Goal: Transaction & Acquisition: Book appointment/travel/reservation

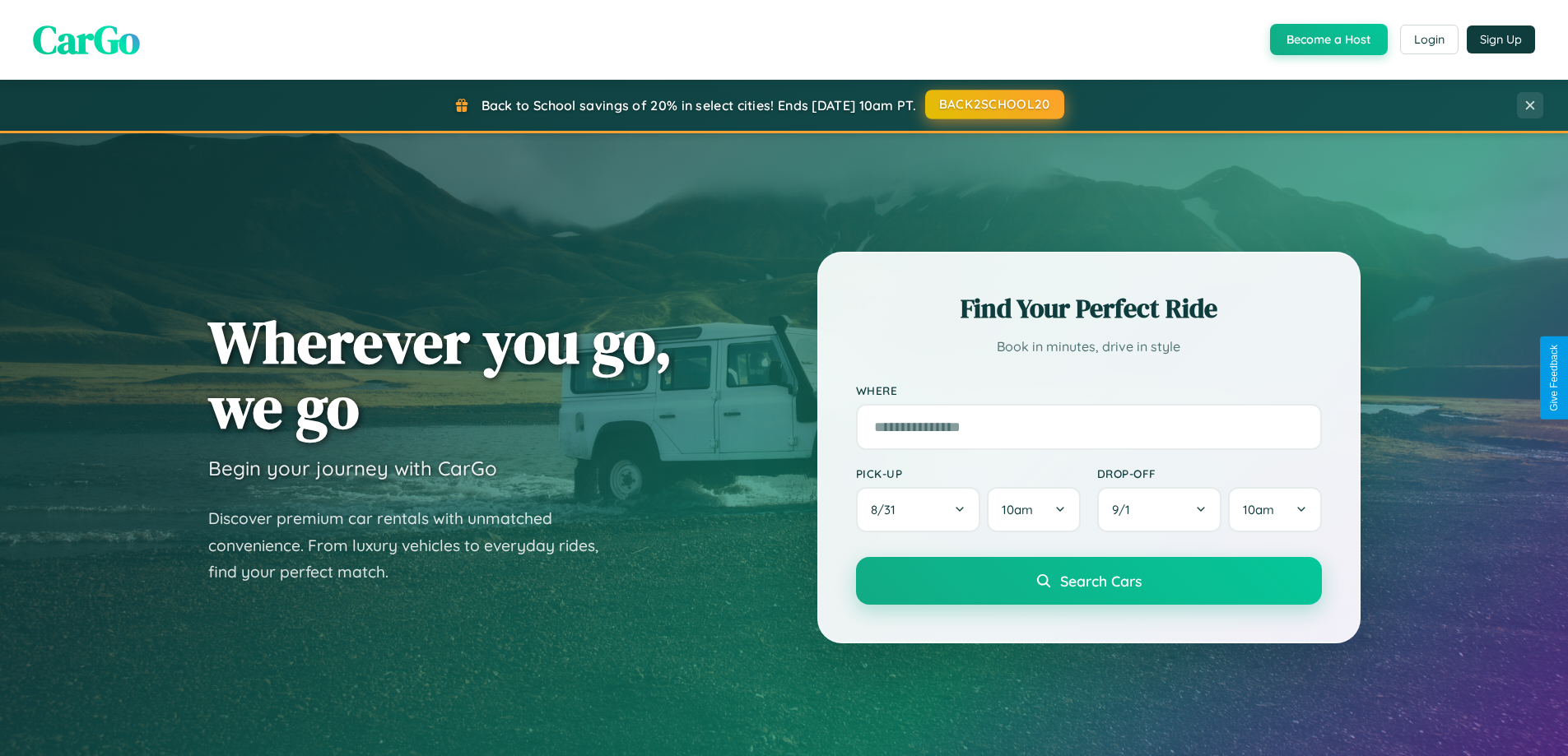
click at [994, 105] on button "BACK2SCHOOL20" at bounding box center [995, 105] width 139 height 30
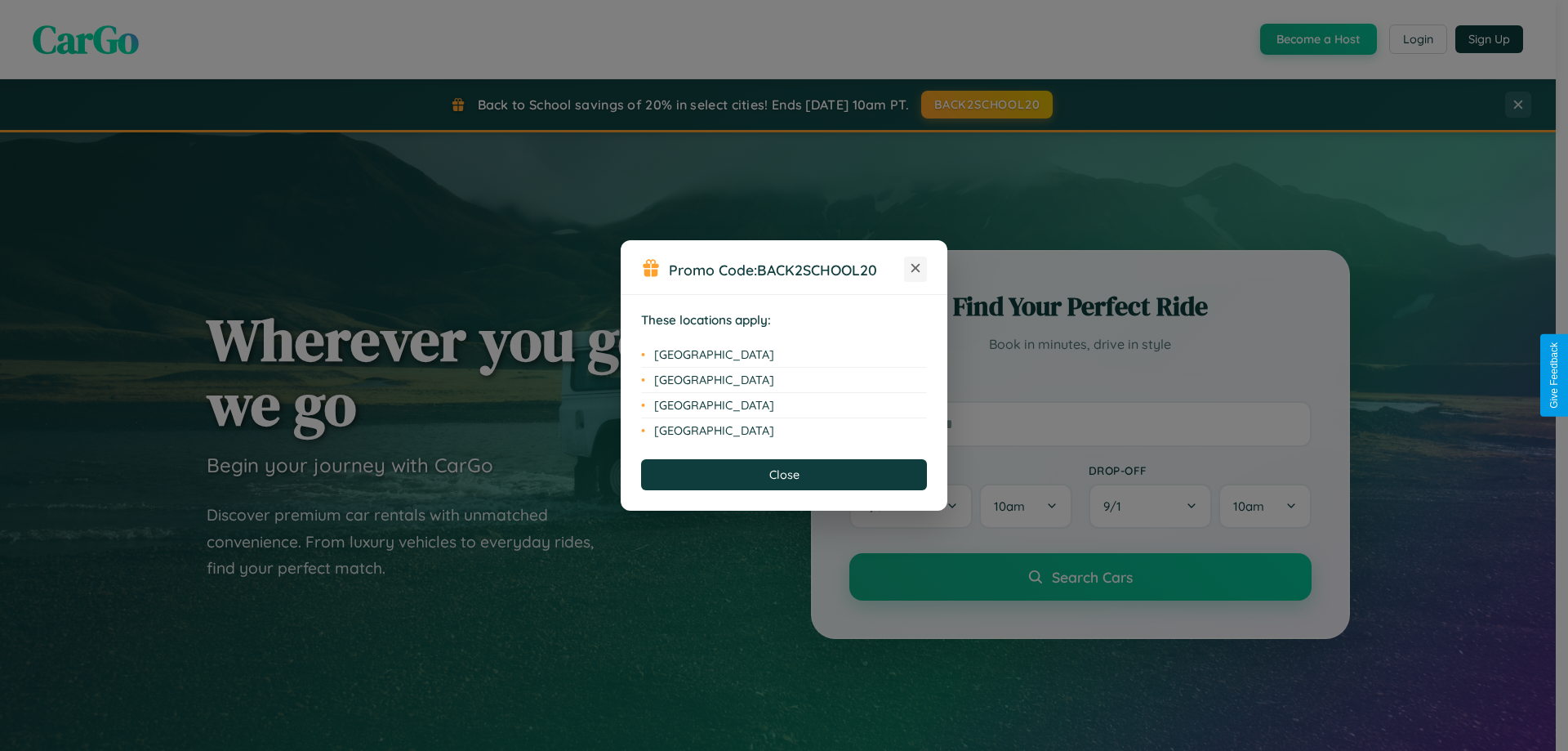
click at [915, 269] on icon at bounding box center [915, 268] width 9 height 9
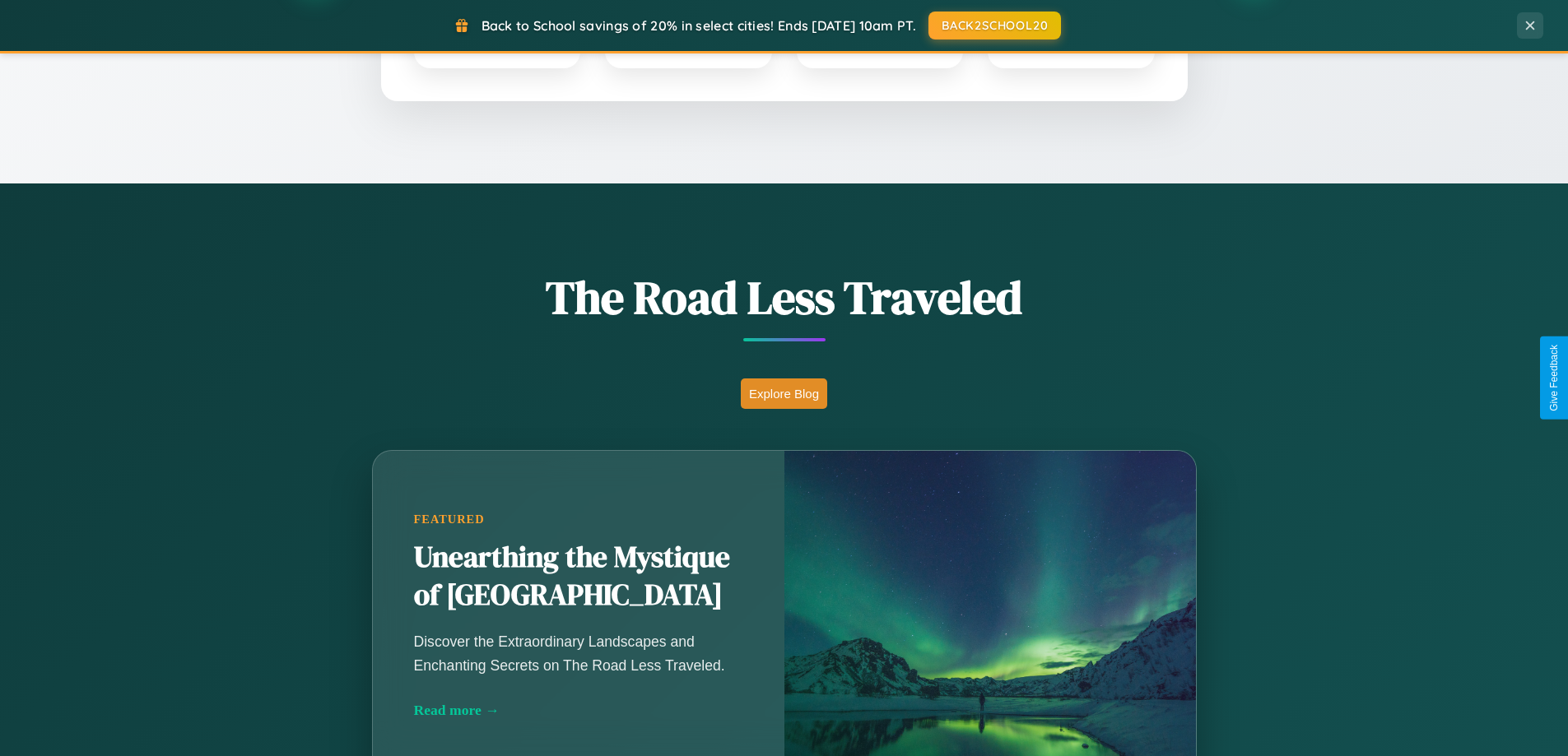
scroll to position [1132, 0]
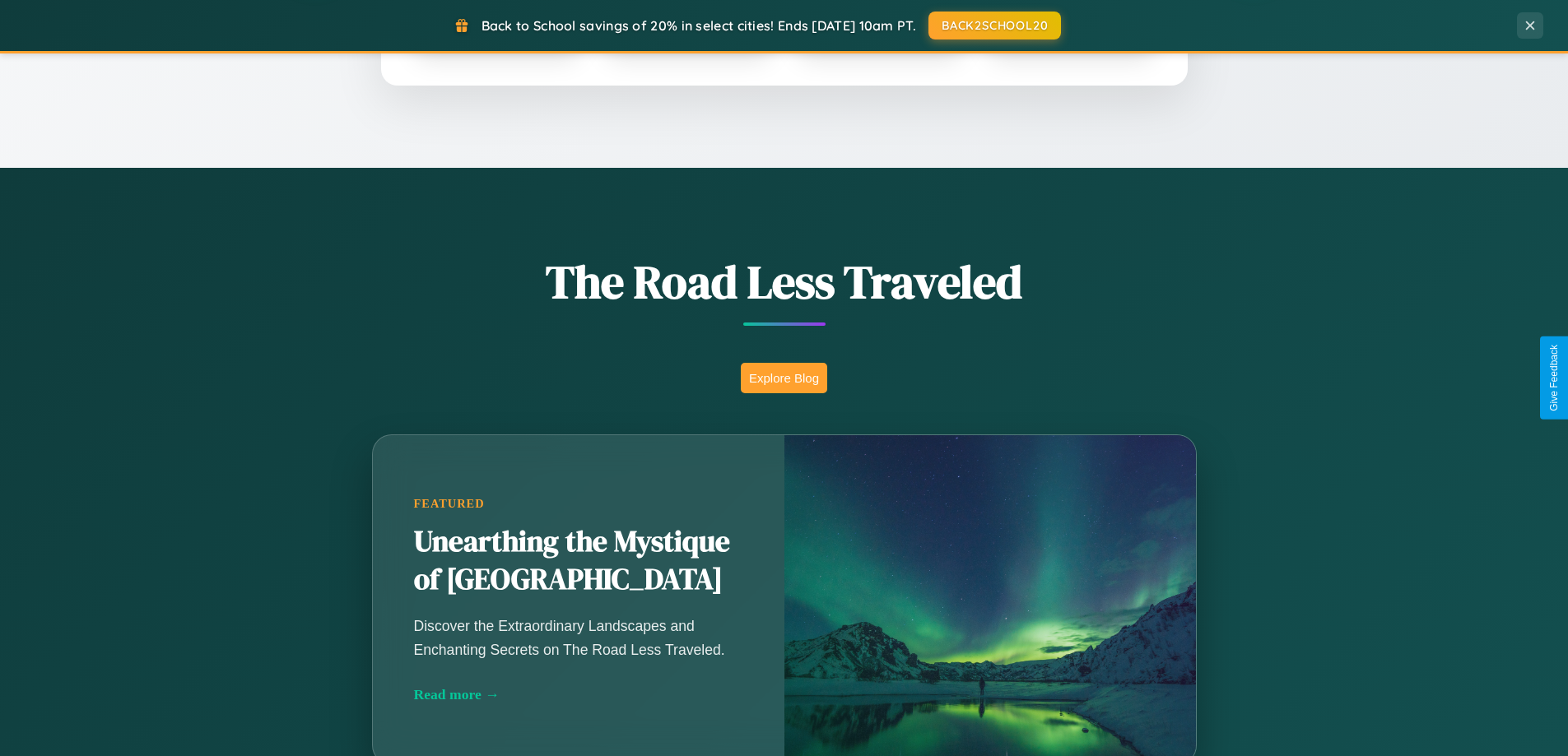
click at [784, 378] on button "Explore Blog" at bounding box center [783, 378] width 86 height 31
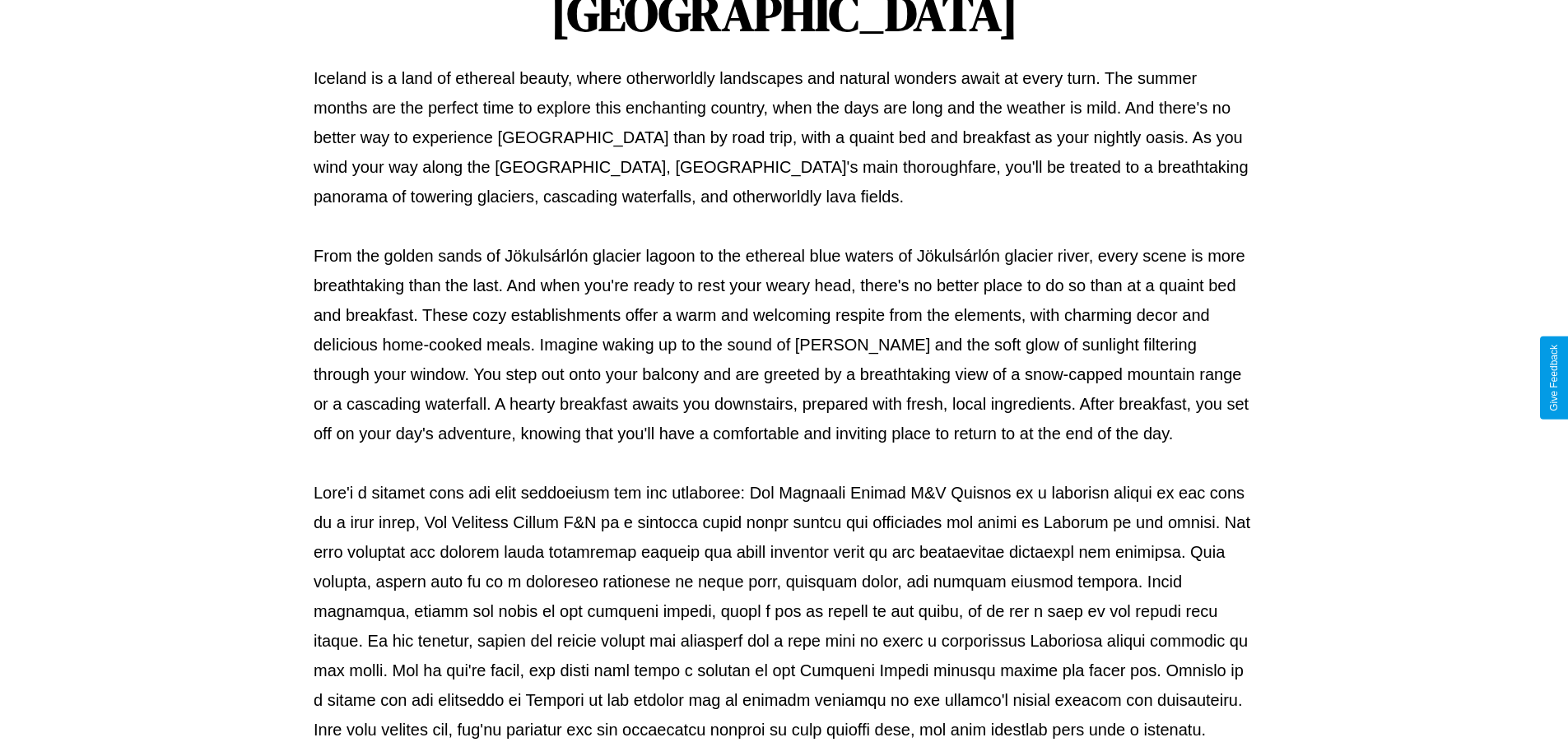
scroll to position [533, 0]
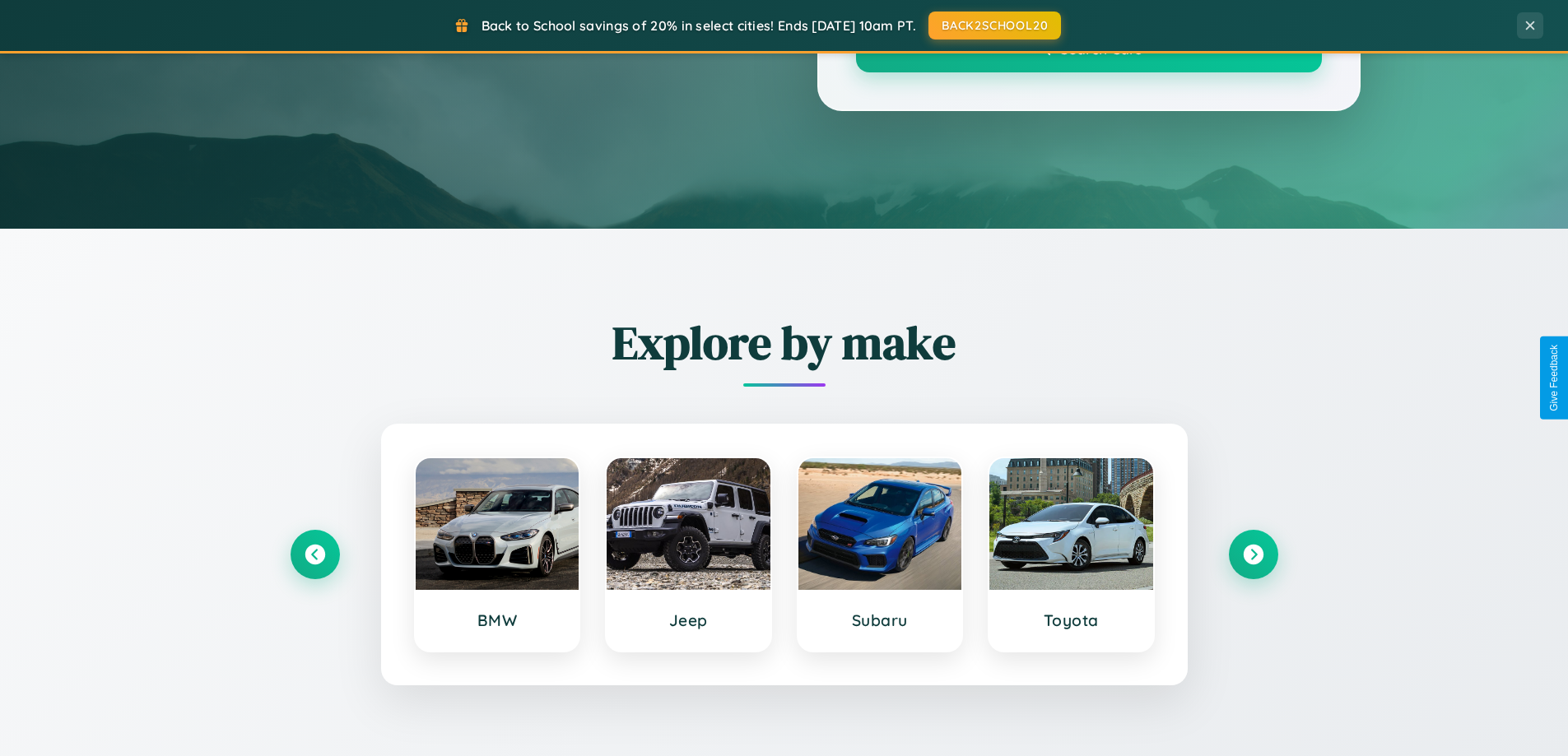
scroll to position [1132, 0]
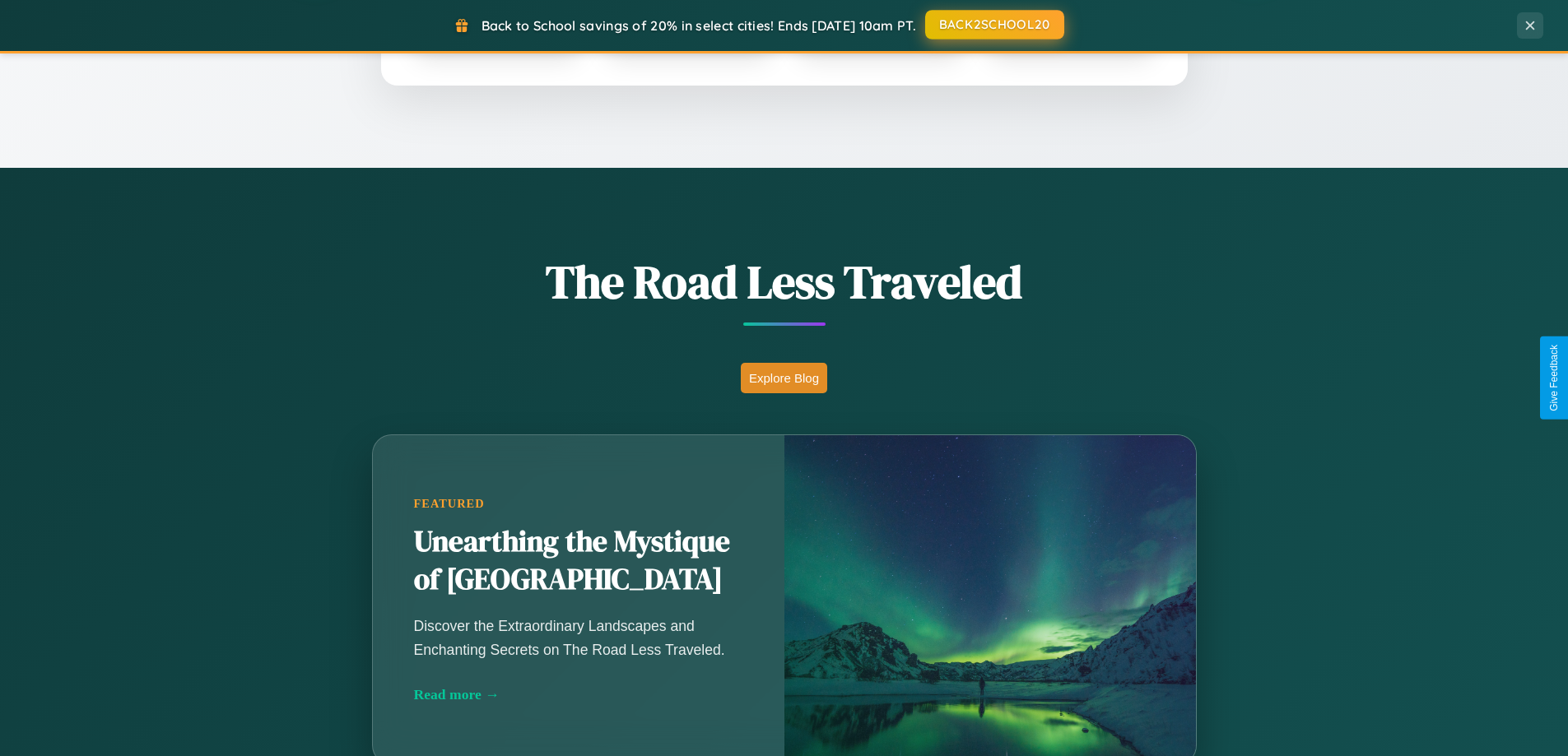
click at [994, 26] on button "BACK2SCHOOL20" at bounding box center [995, 25] width 139 height 30
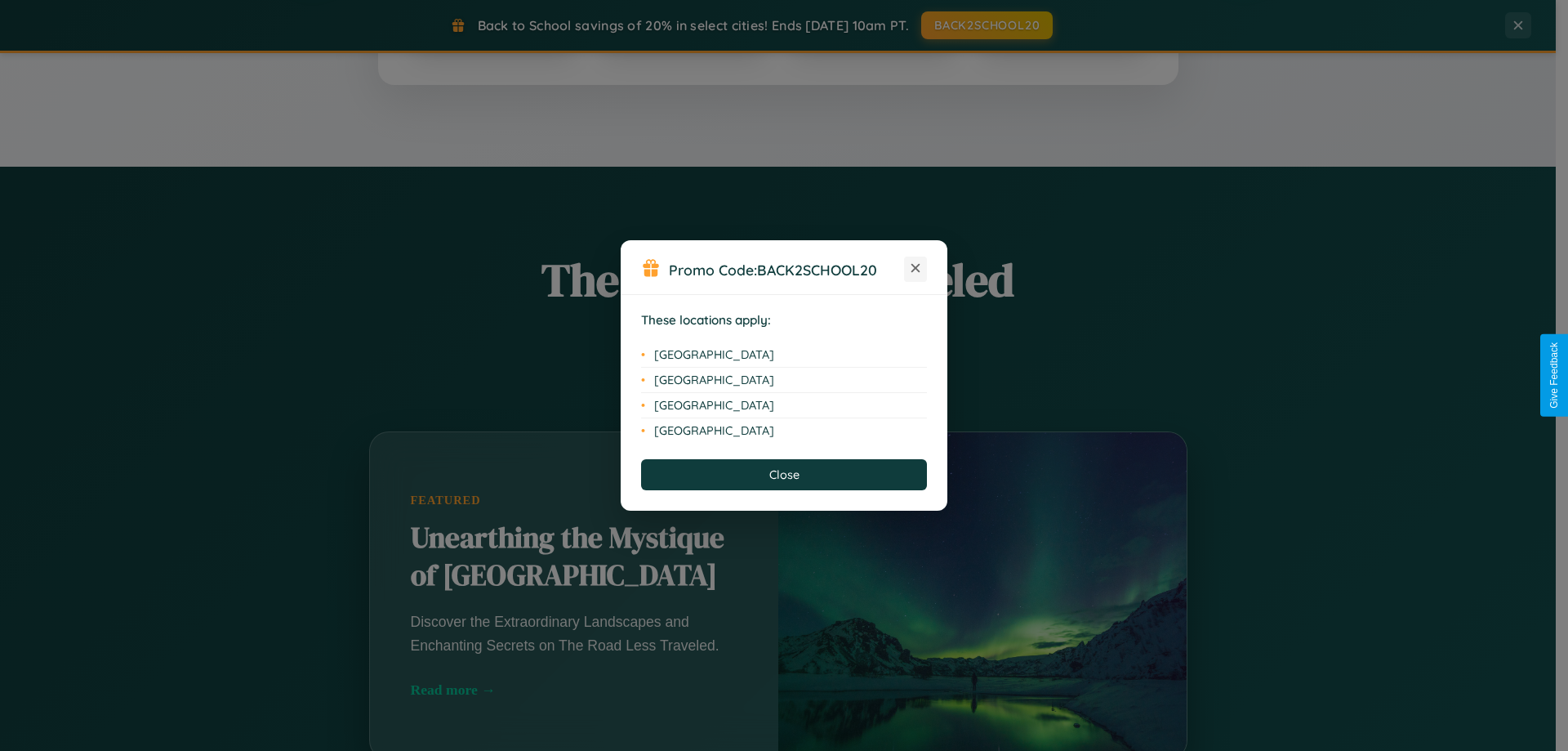
click at [915, 269] on icon at bounding box center [915, 268] width 9 height 9
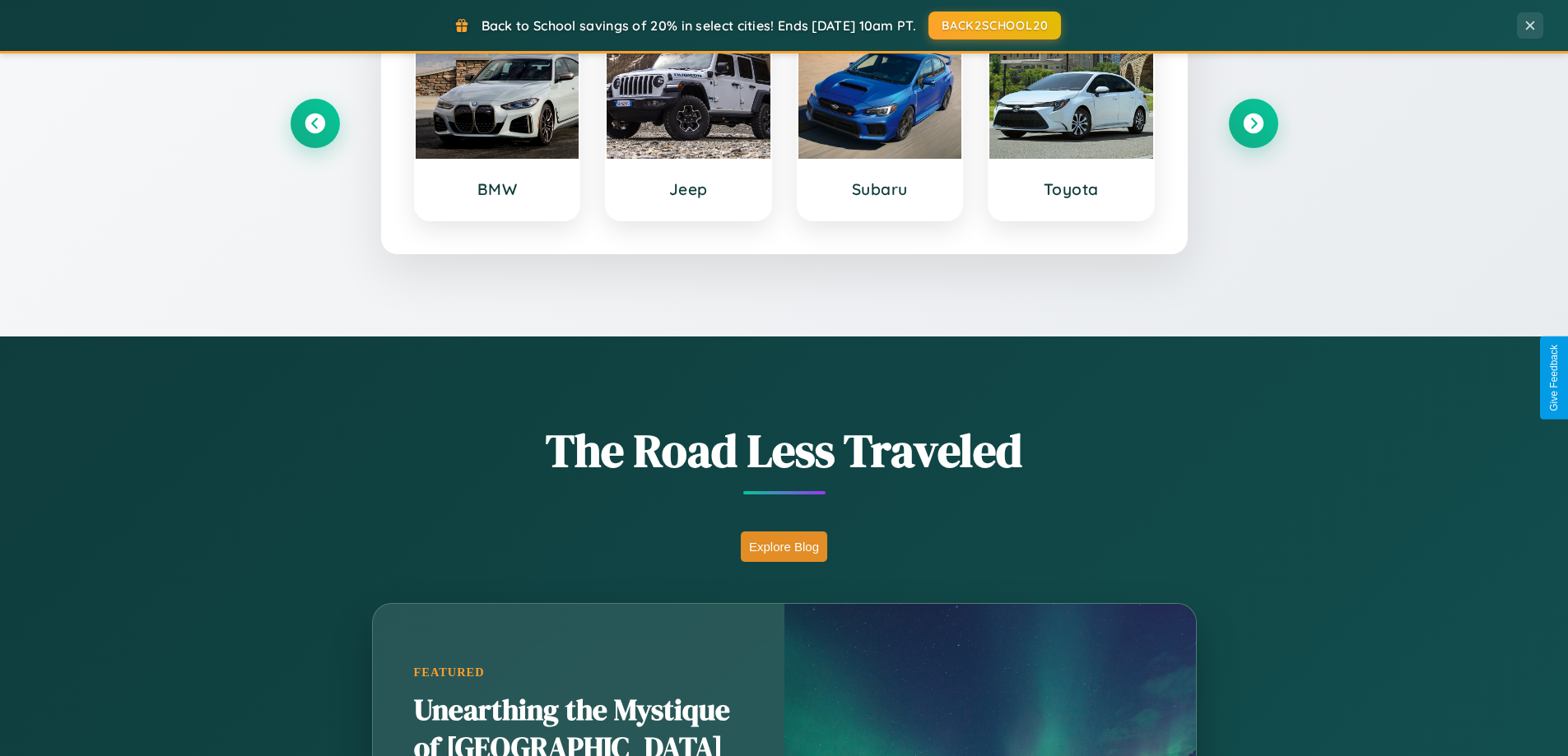
scroll to position [710, 0]
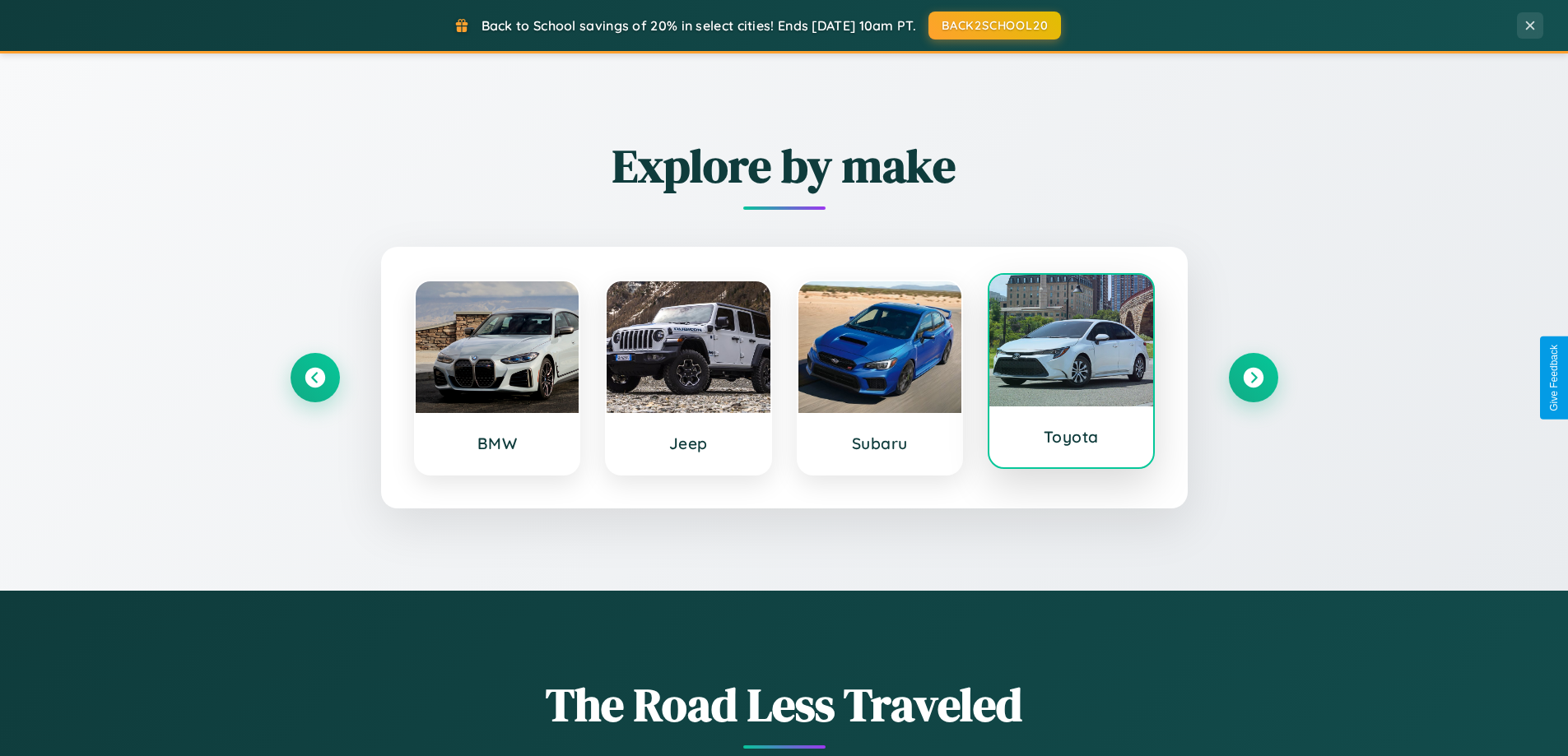
click at [1071, 377] on div at bounding box center [1072, 340] width 164 height 131
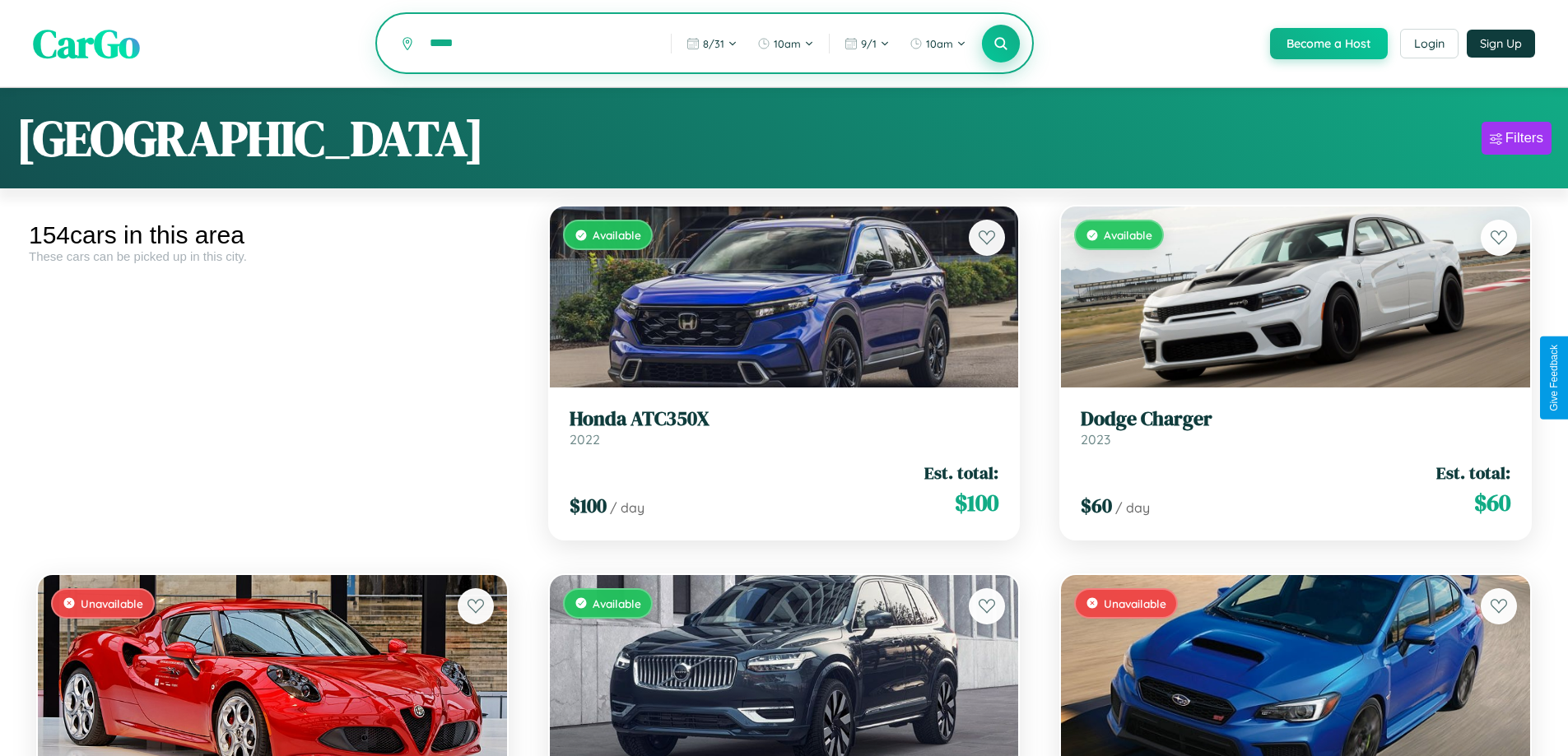
type input "*****"
click at [1000, 44] on icon at bounding box center [1002, 43] width 16 height 16
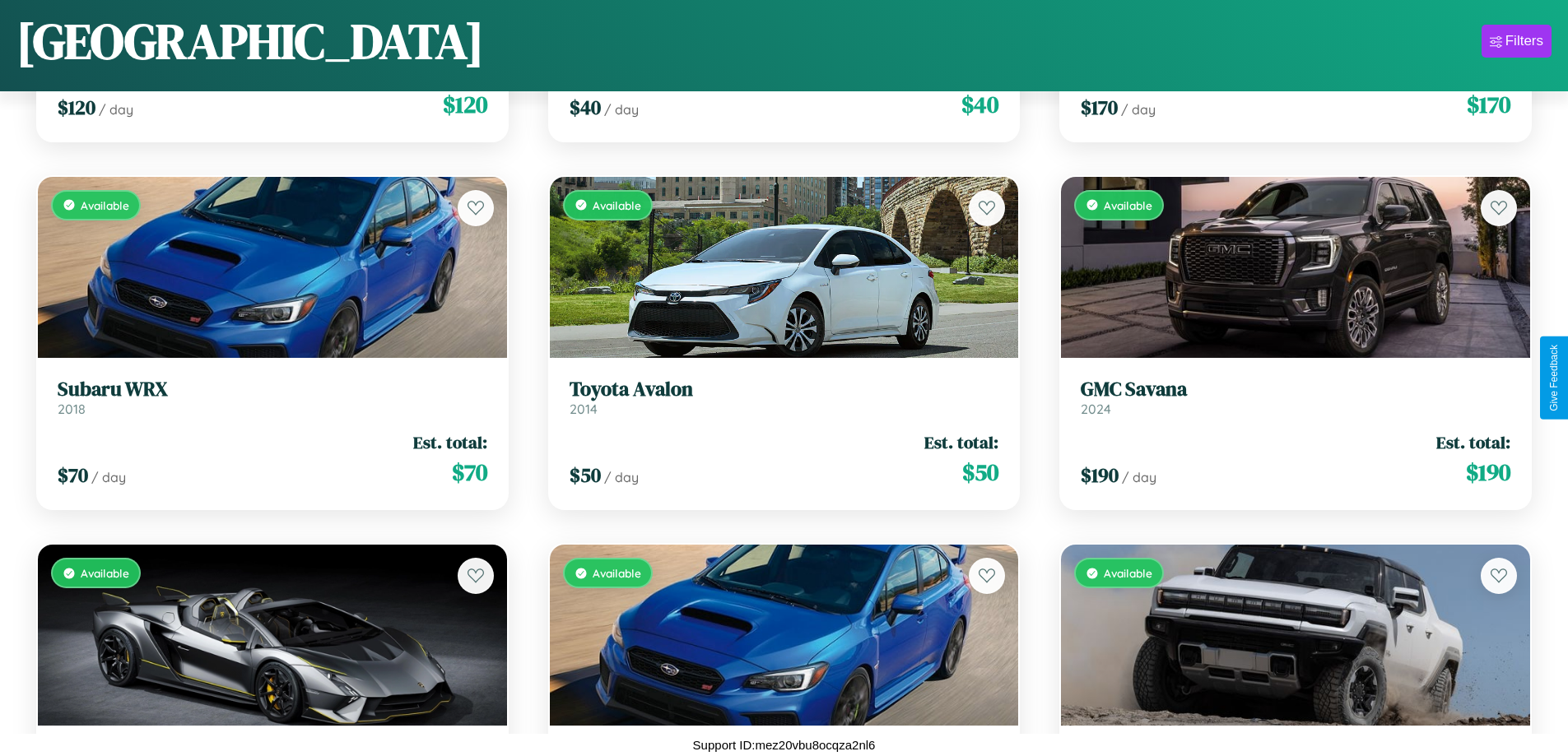
scroll to position [21230, 0]
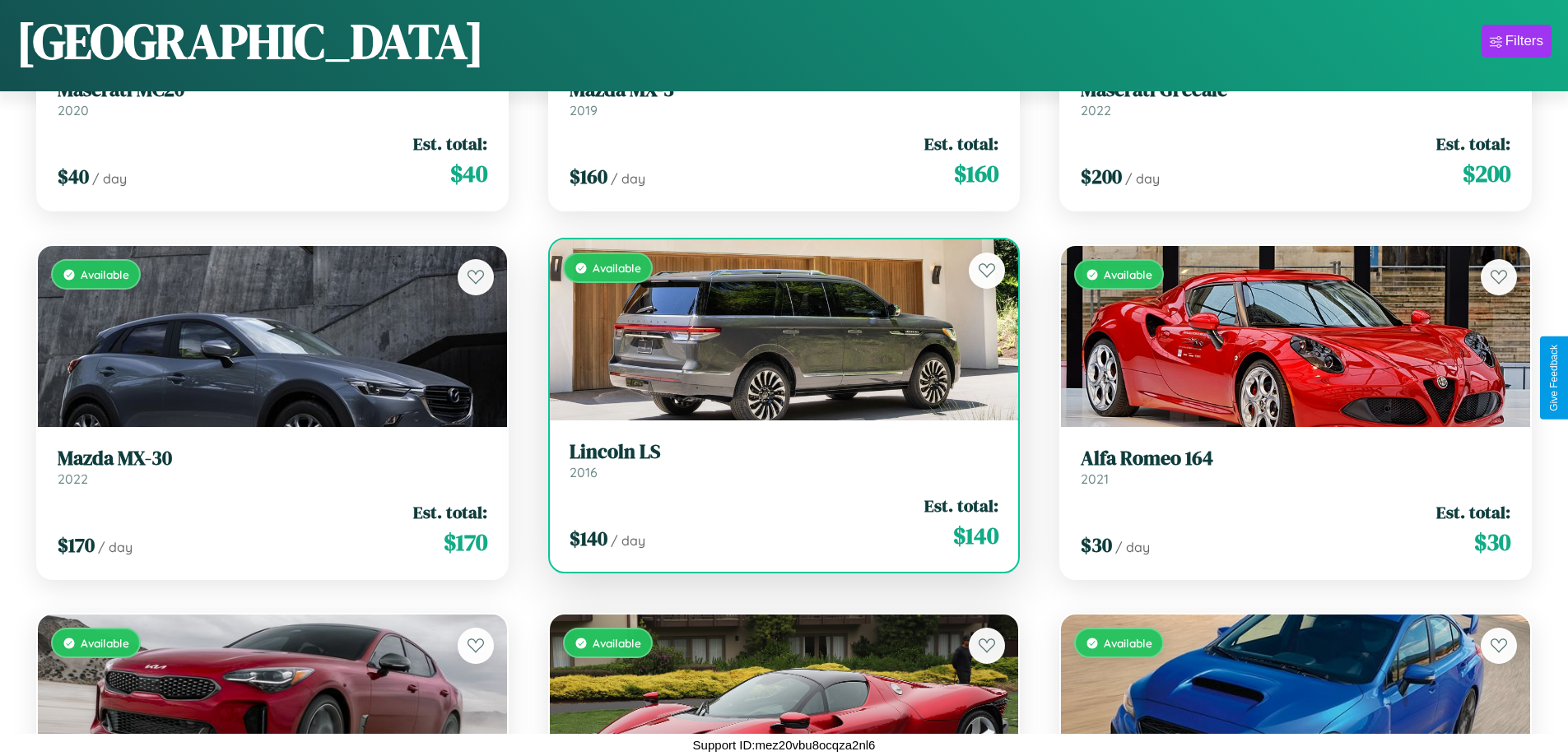
click at [777, 466] on link "Lincoln LS 2016" at bounding box center [784, 460] width 430 height 41
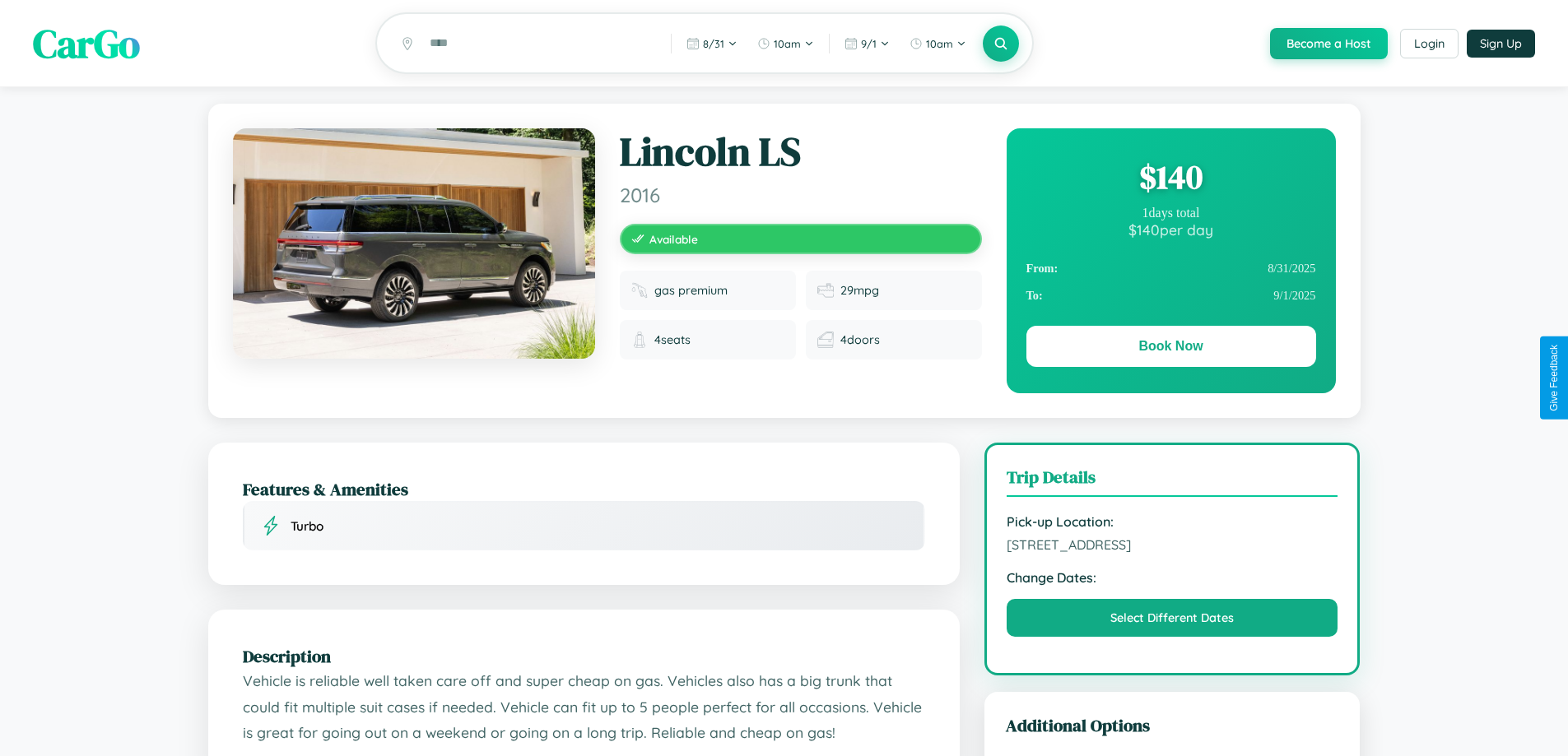
scroll to position [427, 0]
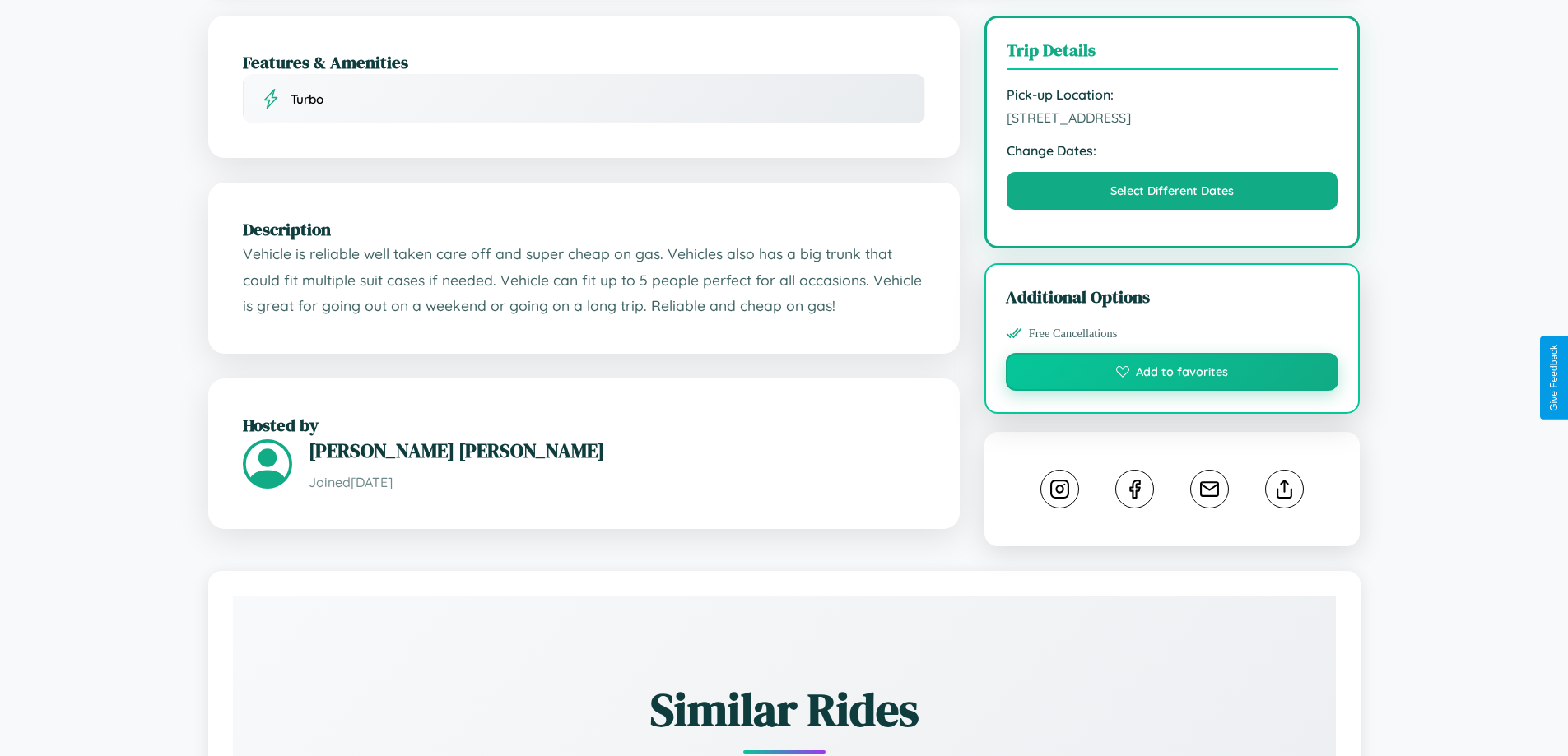
click at [1172, 375] on button "Add to favorites" at bounding box center [1172, 372] width 333 height 38
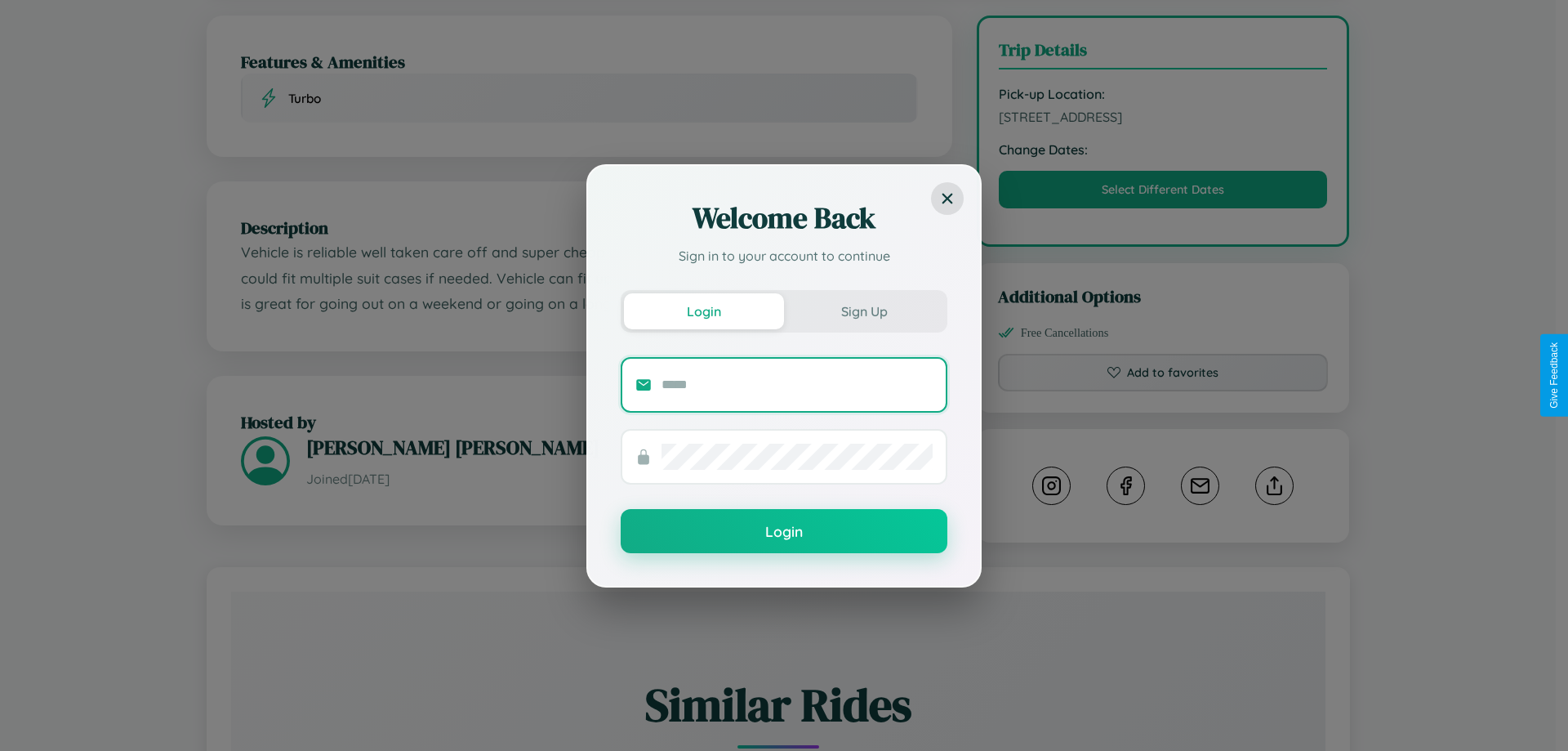
click at [798, 384] on input "text" at bounding box center [797, 385] width 271 height 27
type input "**********"
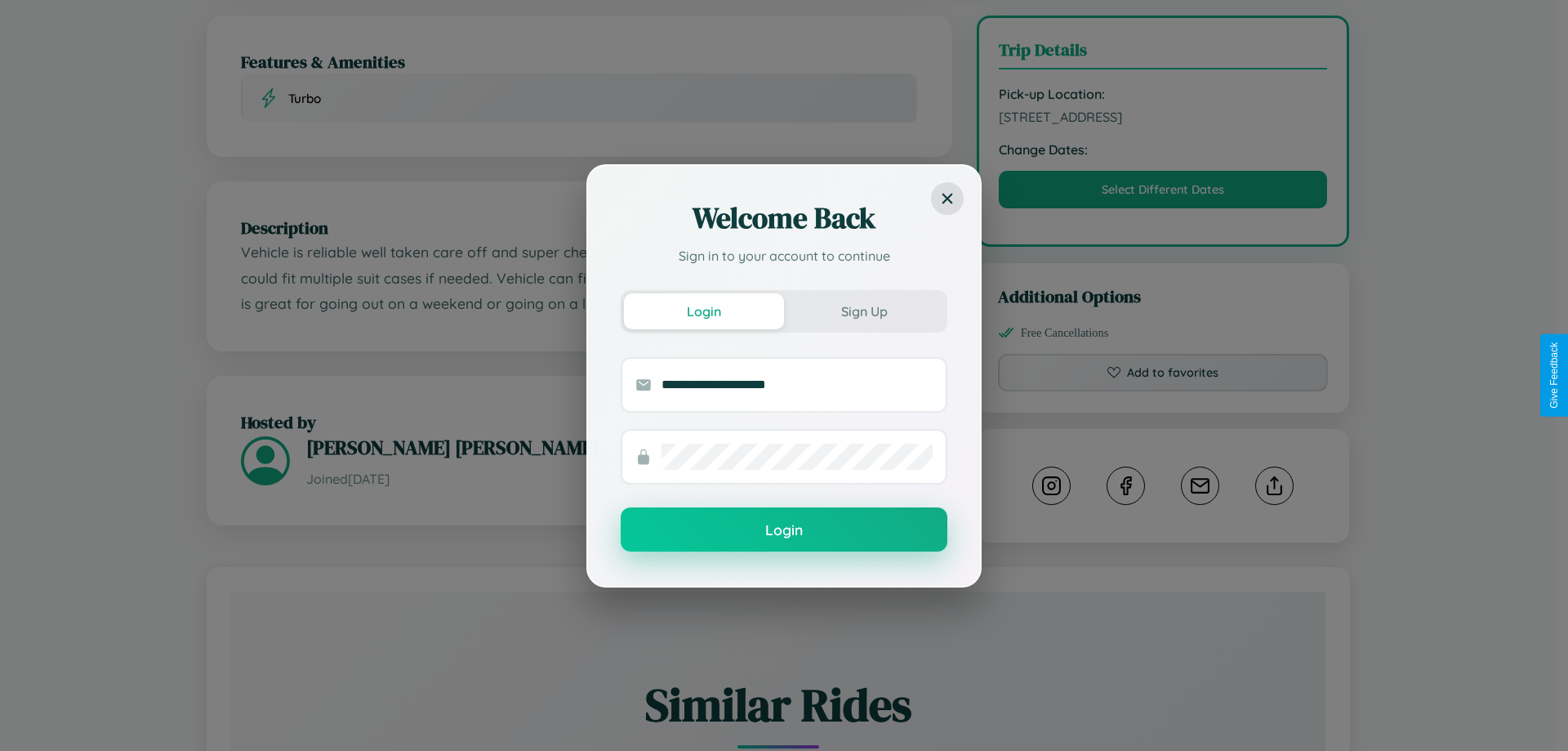
click at [784, 530] on button "Login" at bounding box center [784, 529] width 327 height 44
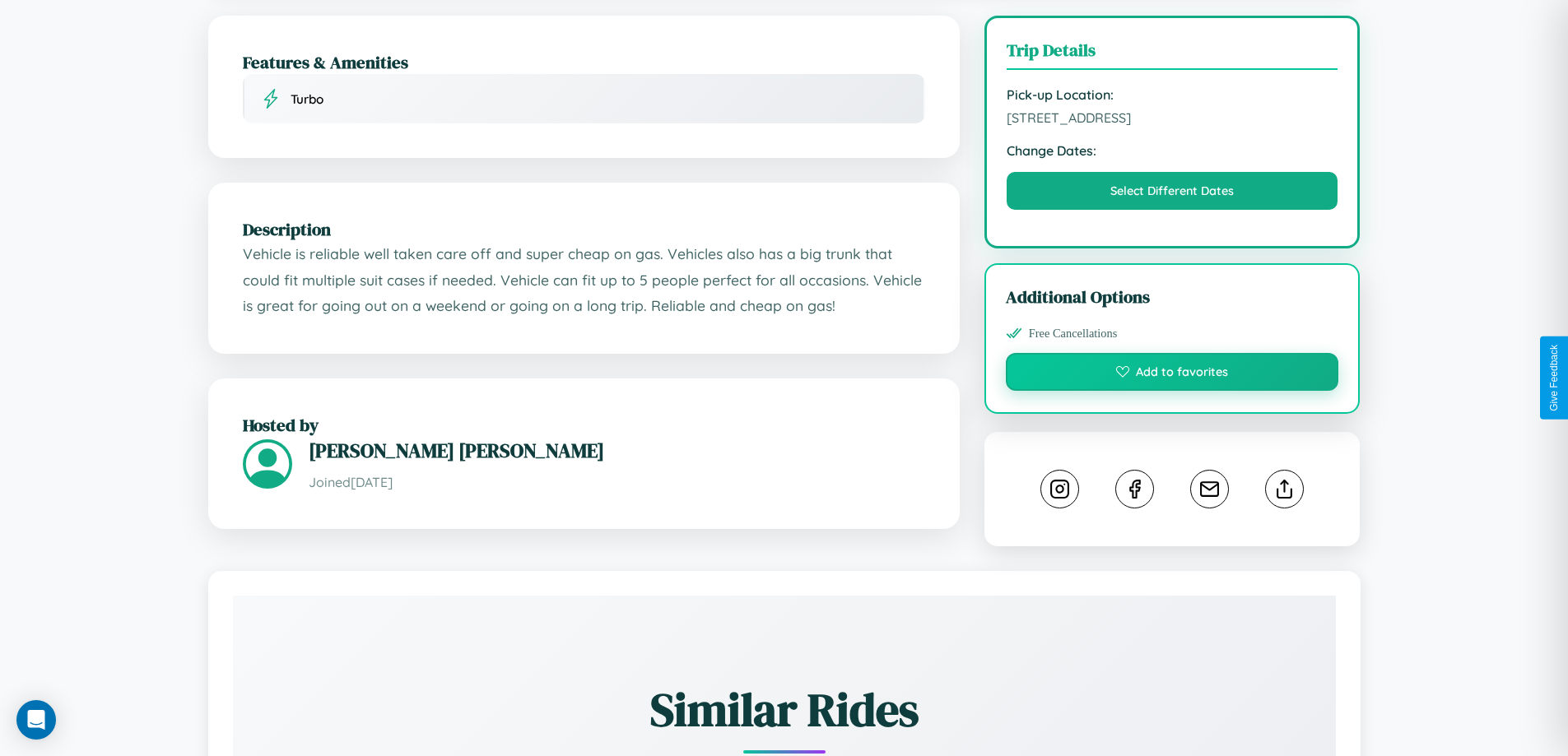
click at [1172, 375] on button "Add to favorites" at bounding box center [1172, 372] width 333 height 38
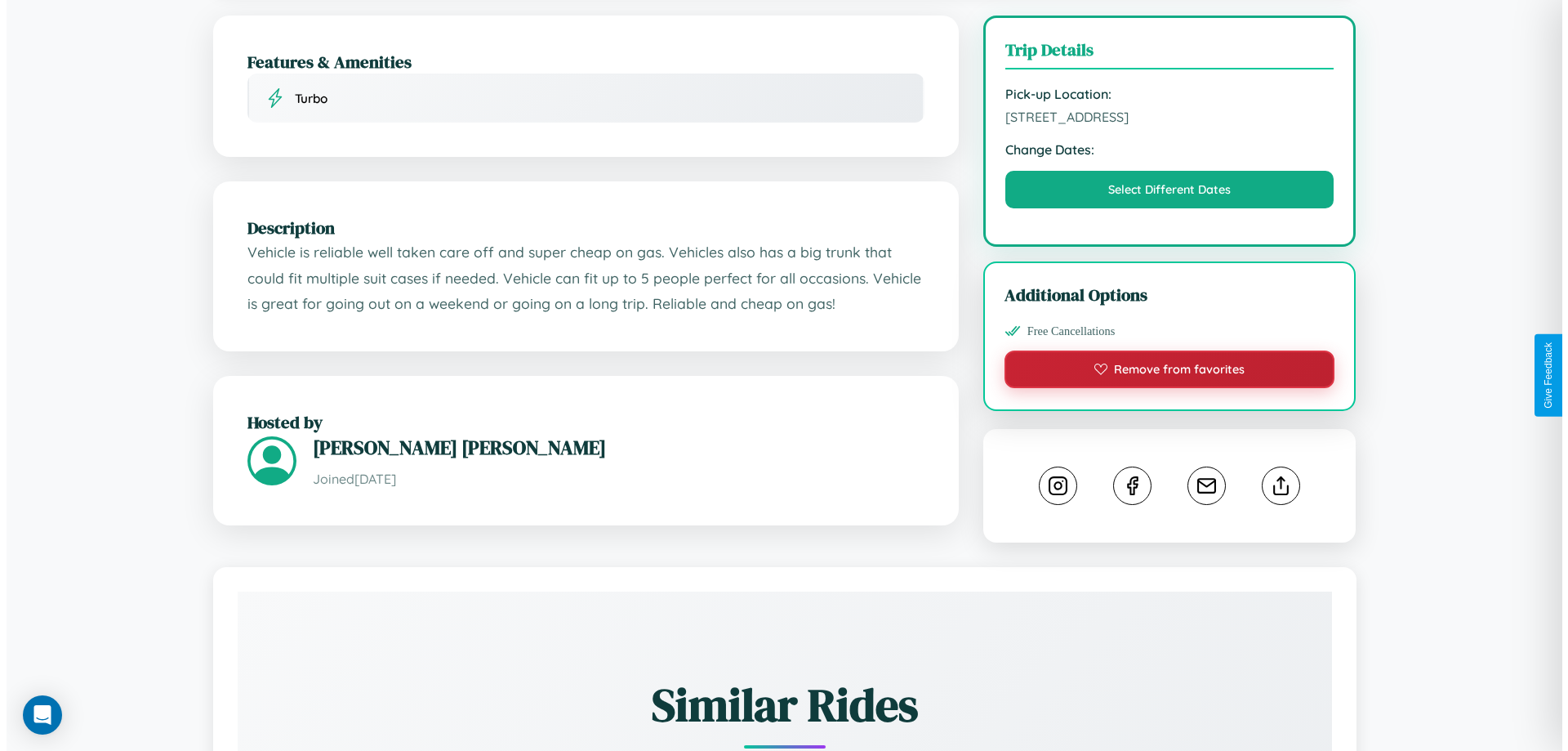
scroll to position [0, 0]
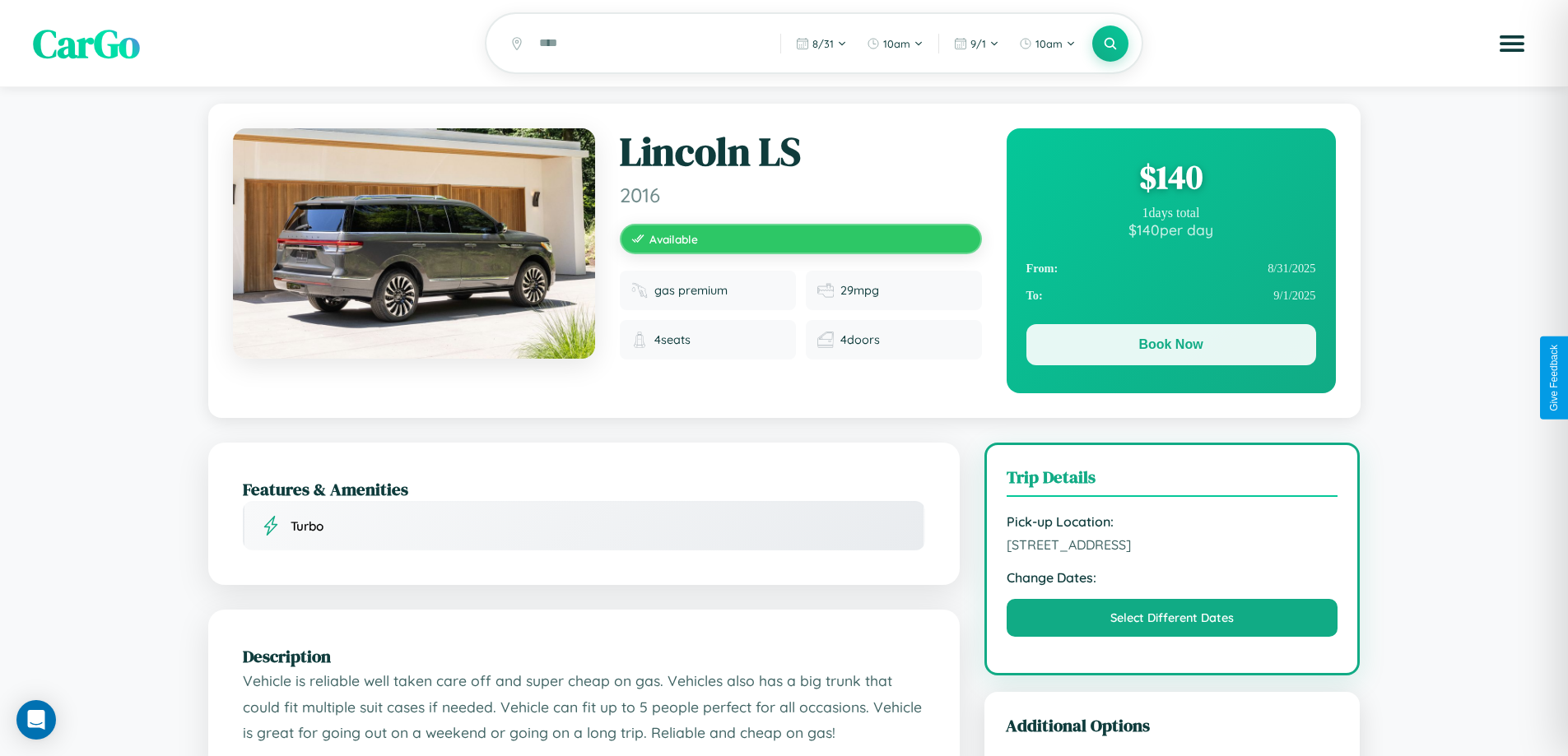
click at [1171, 347] on button "Book Now" at bounding box center [1171, 345] width 290 height 42
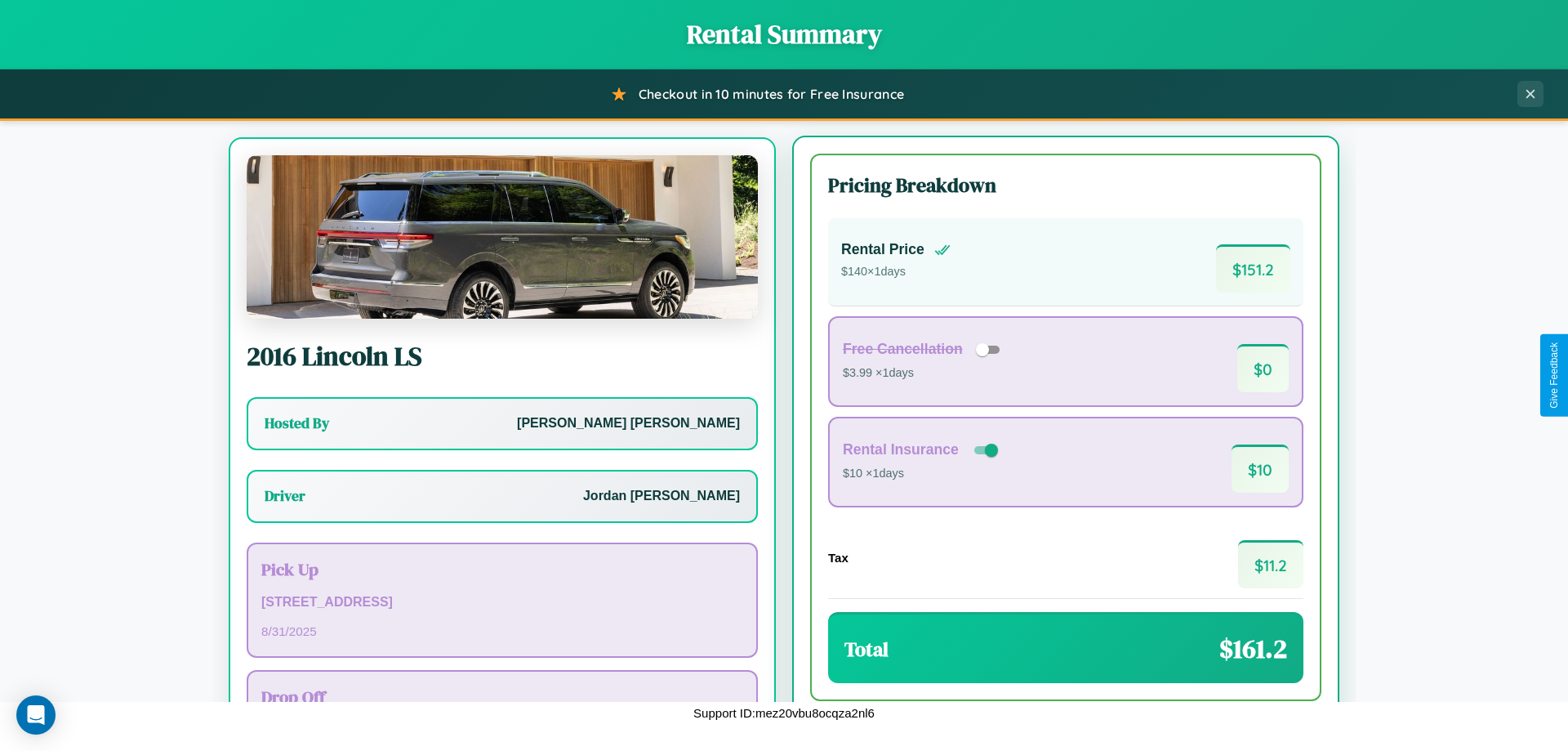
scroll to position [76, 0]
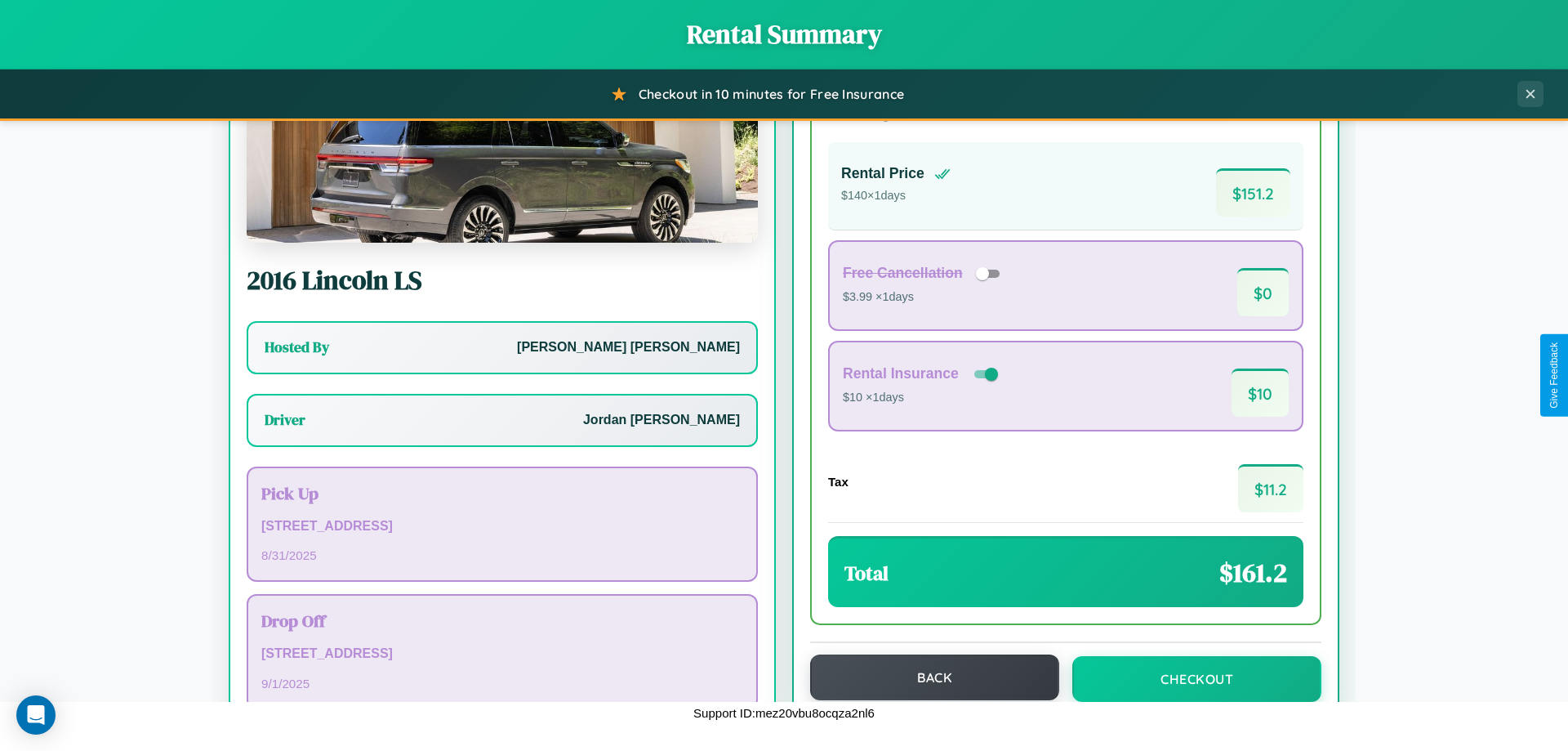
click at [927, 677] on button "Back" at bounding box center [935, 677] width 249 height 46
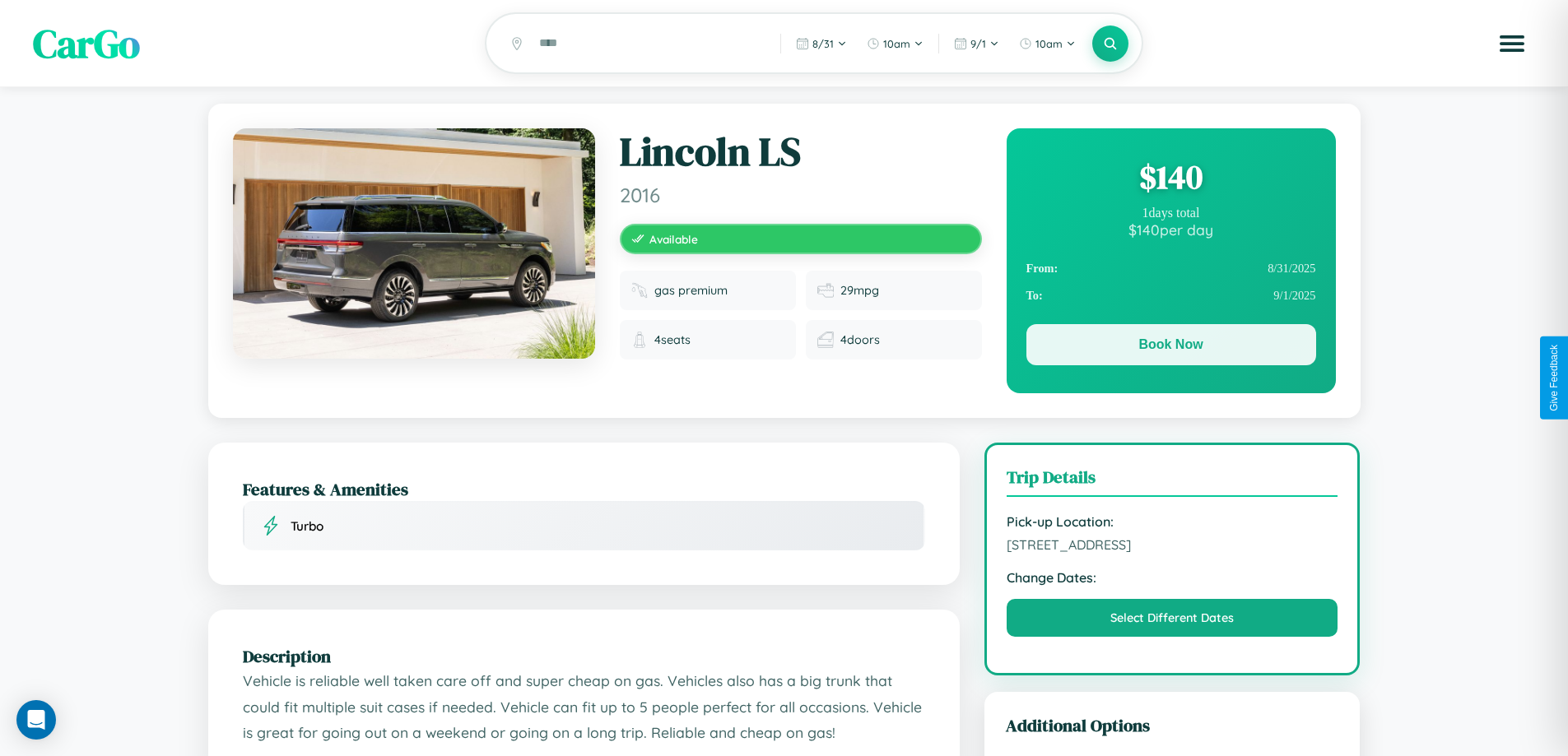
click at [1171, 347] on button "Book Now" at bounding box center [1171, 345] width 290 height 42
